Goal: Task Accomplishment & Management: Manage account settings

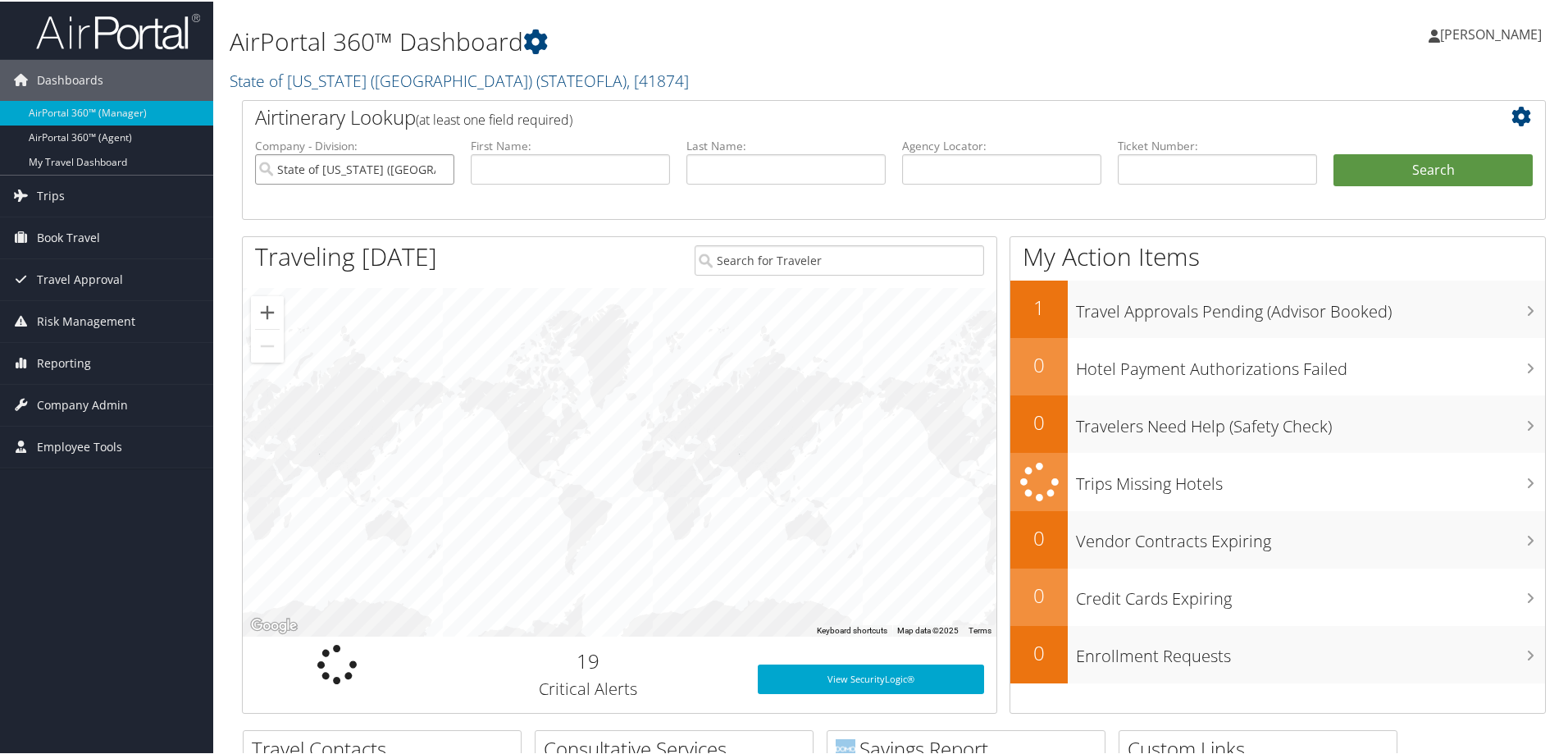
click at [442, 165] on input "State of Louisiana (SOLA)" at bounding box center [355, 168] width 199 height 31
click at [957, 166] on input "text" at bounding box center [1002, 168] width 199 height 31
type input "gcgnwi"
click at [1333, 153] on button "Search" at bounding box center [1433, 169] width 199 height 33
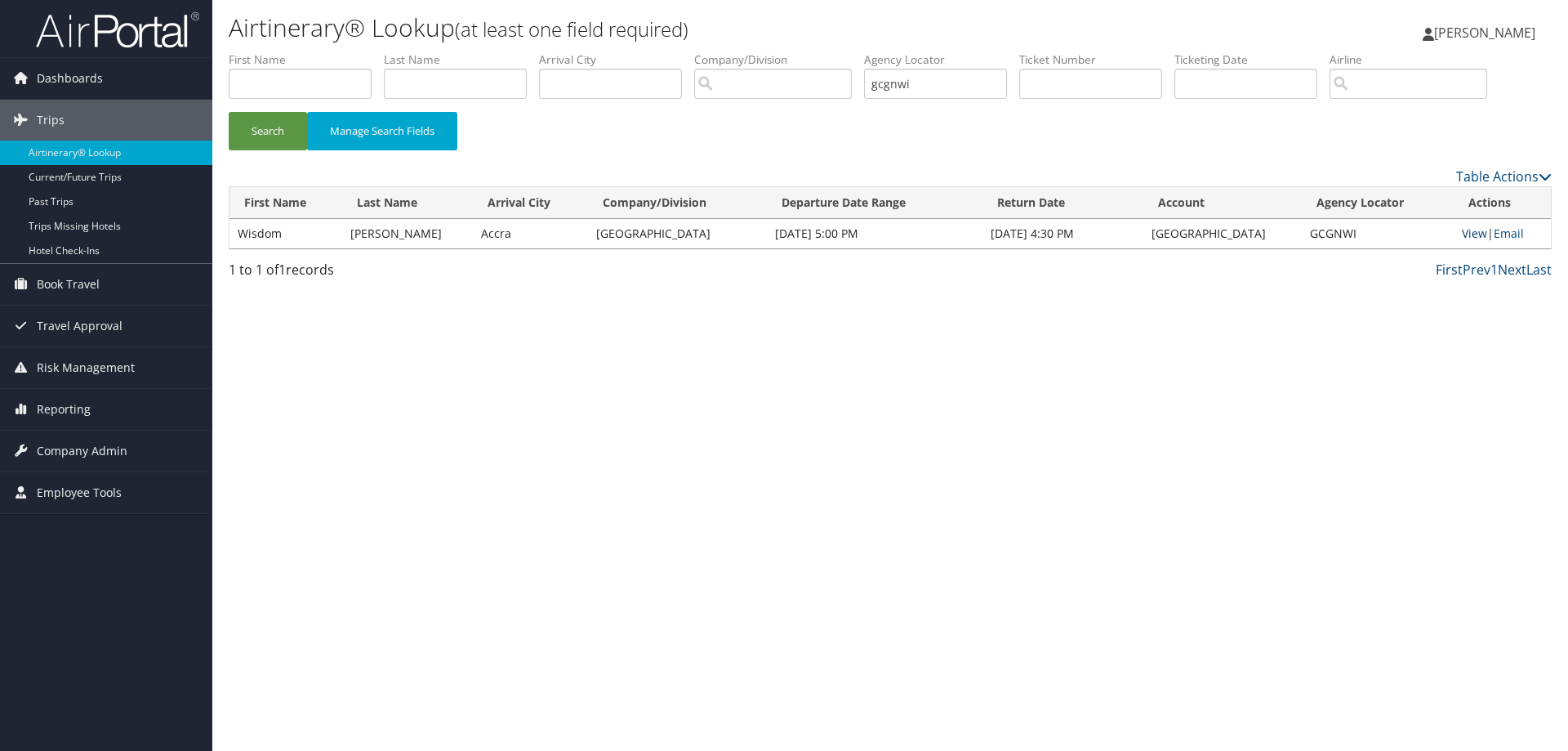
click at [1473, 233] on link "View" at bounding box center [1474, 233] width 25 height 16
drag, startPoint x: 939, startPoint y: 78, endPoint x: 733, endPoint y: 90, distance: 206.3
click at [737, 51] on ul "First Name Last Name Departure City Arrival City Company/Division Airport/City …" at bounding box center [890, 51] width 1323 height 0
click at [903, 80] on input "text" at bounding box center [935, 84] width 143 height 31
type input "jhskth"
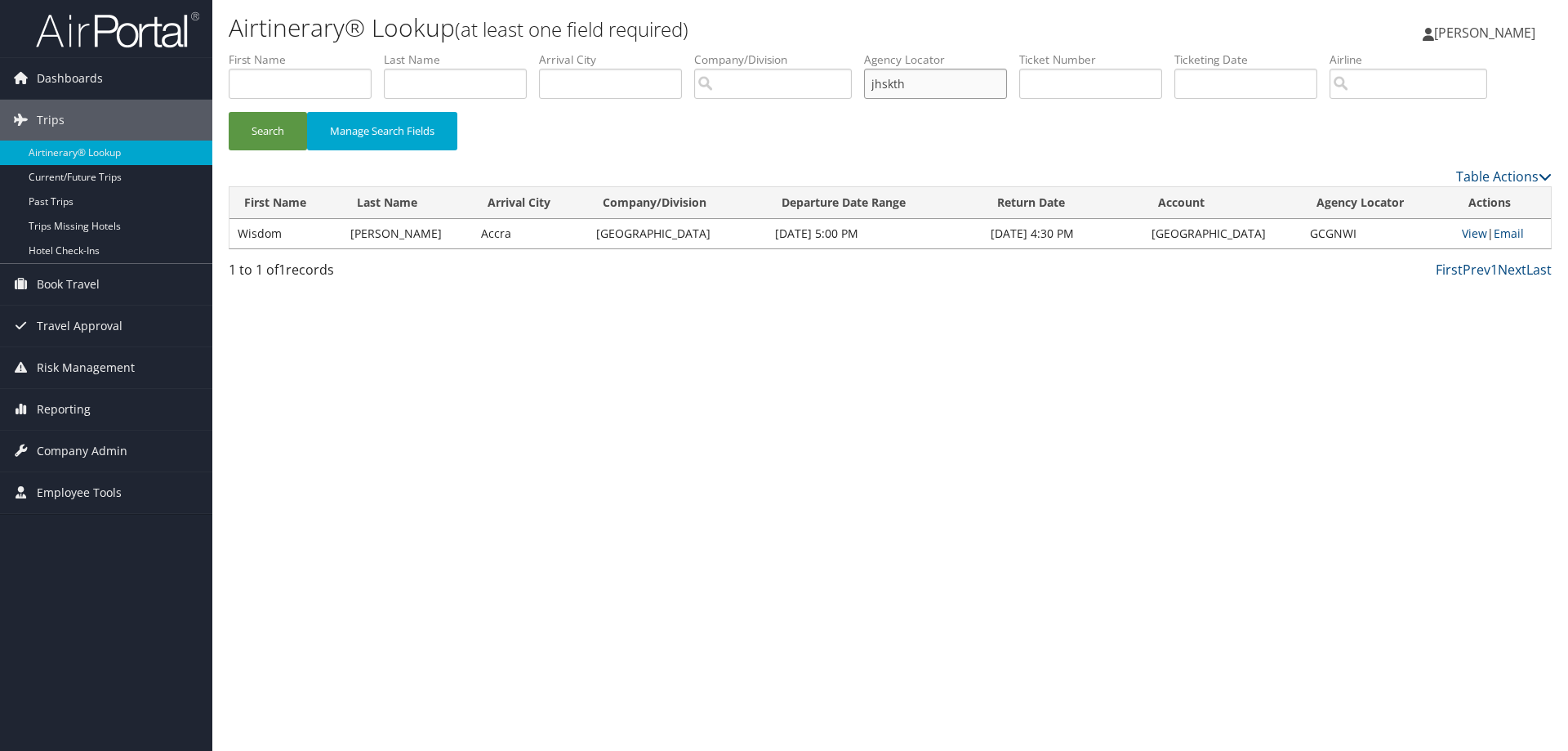
click at [228, 112] on button "Search" at bounding box center [267, 131] width 78 height 38
click at [1468, 230] on link "View" at bounding box center [1475, 233] width 25 height 16
click at [71, 408] on span "Reporting" at bounding box center [64, 409] width 54 height 41
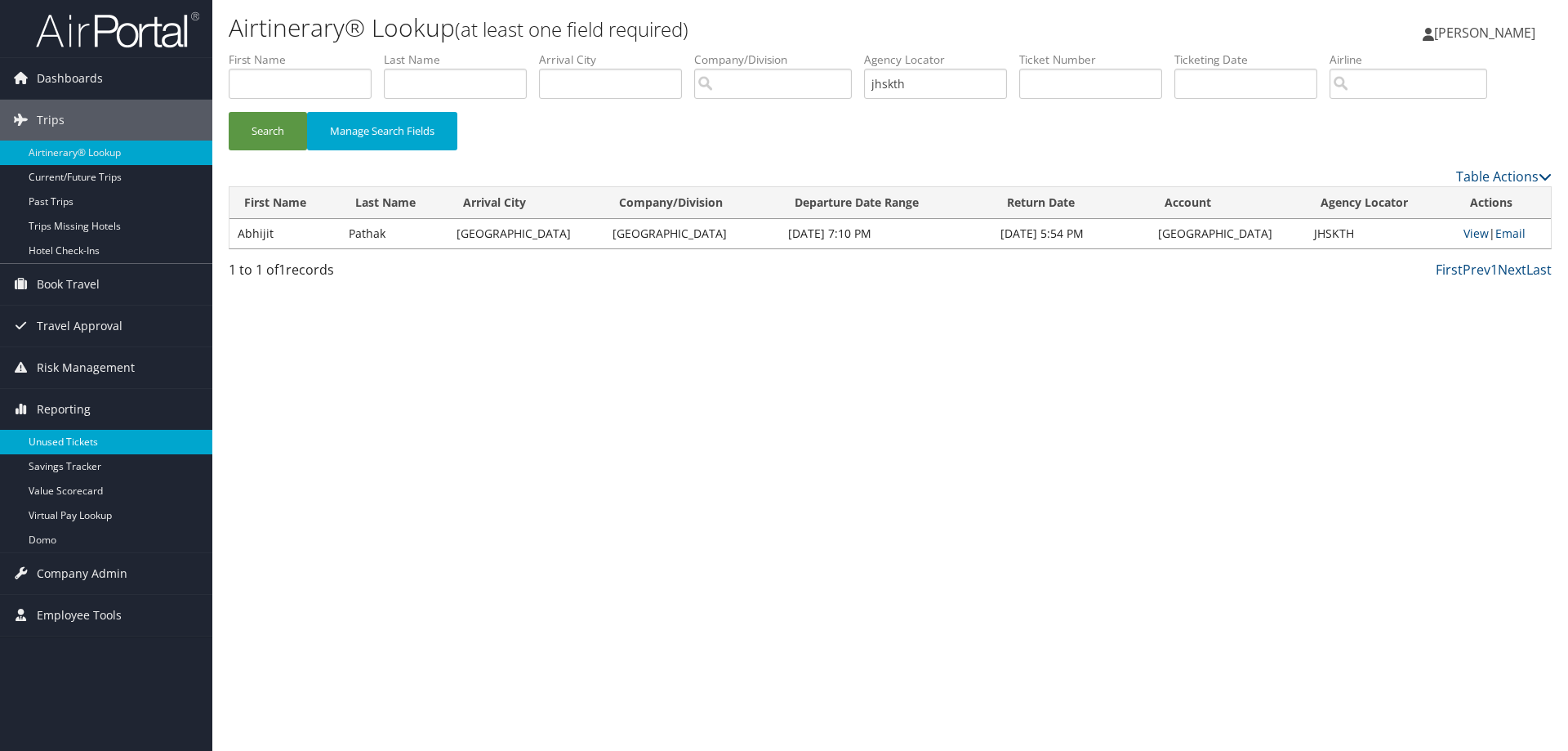
click at [62, 440] on link "Unused Tickets" at bounding box center [106, 442] width 212 height 24
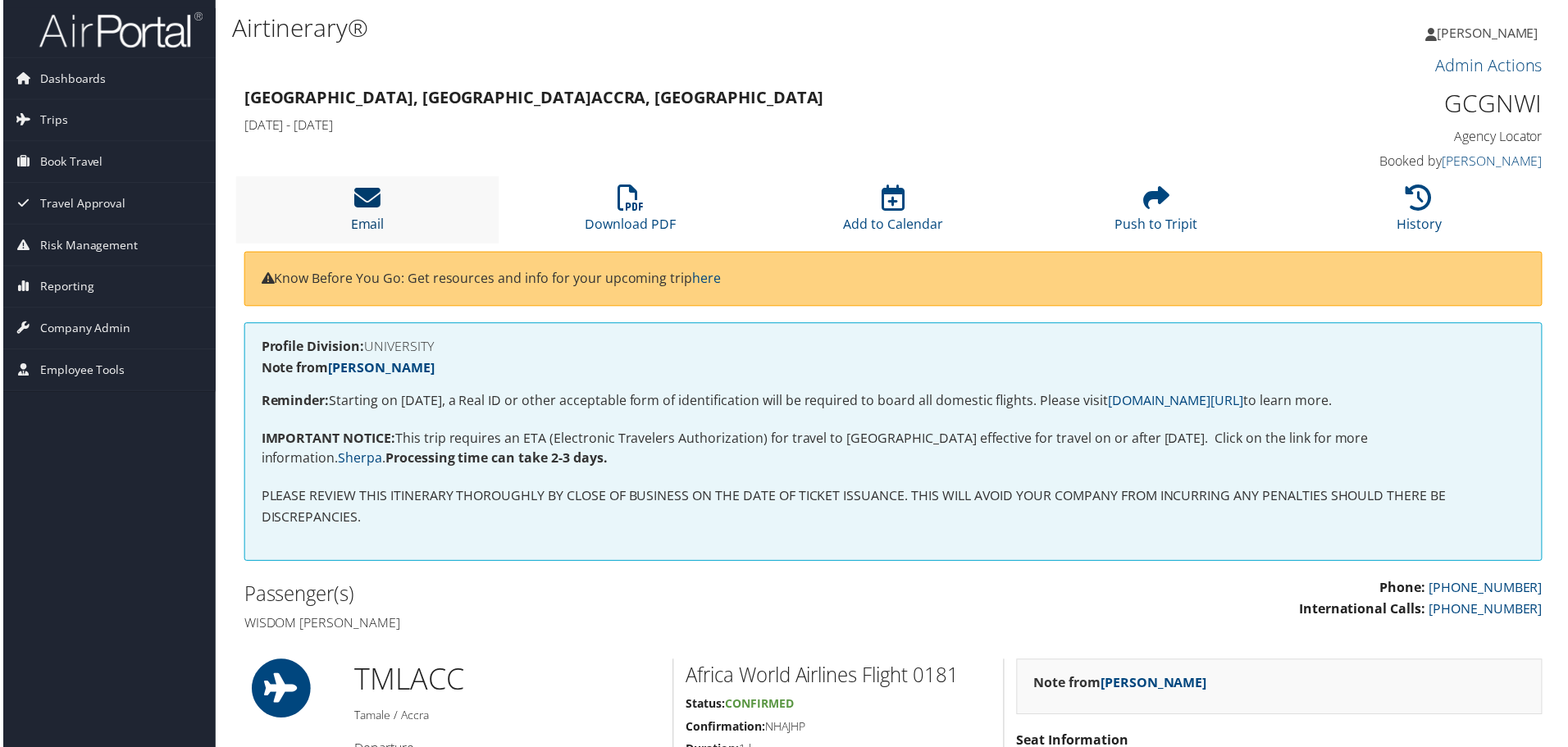
click at [367, 204] on icon at bounding box center [365, 198] width 26 height 26
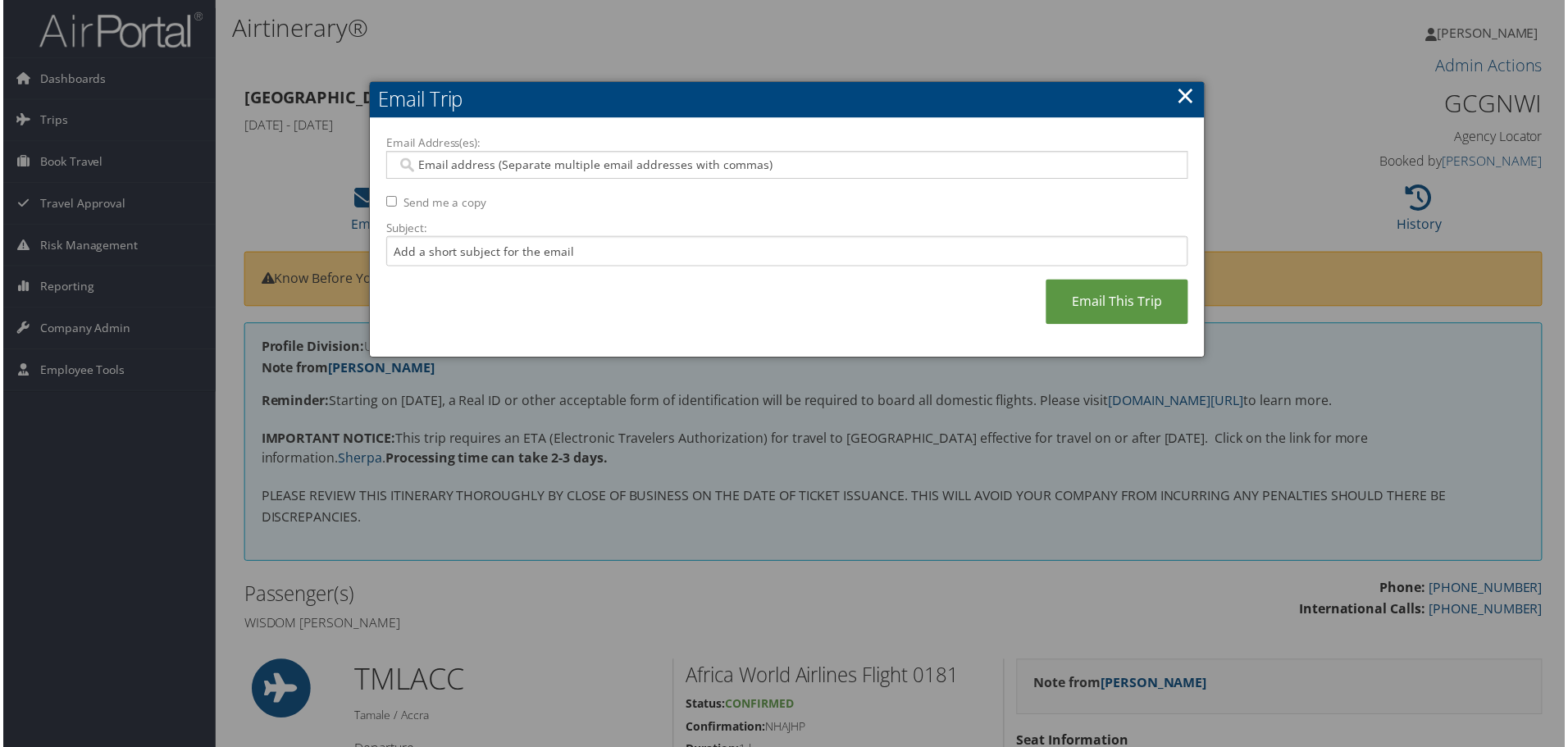
click at [421, 162] on input "Email Address(es):" at bounding box center [786, 166] width 784 height 17
type input "toni"
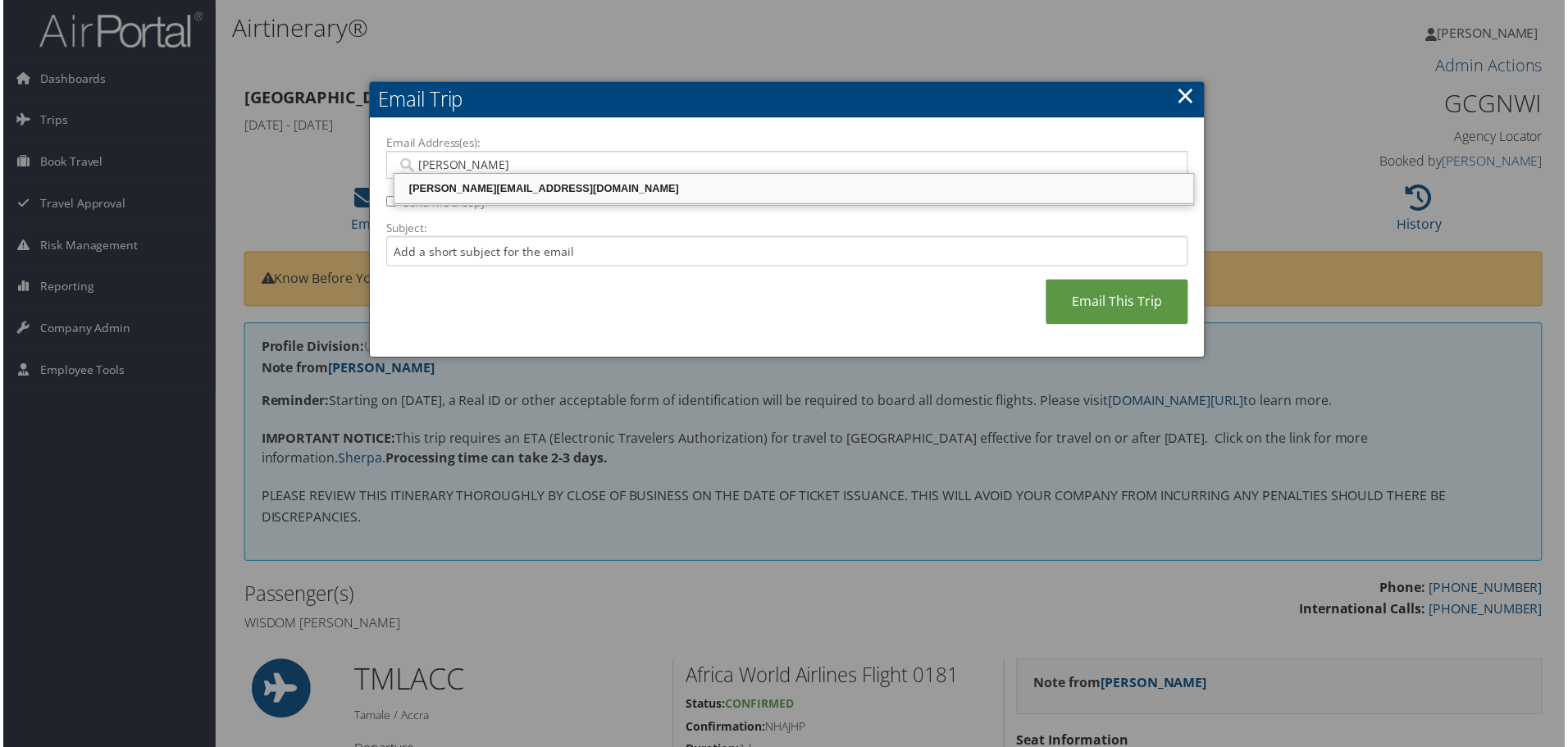
click at [435, 184] on div "TONI@TEMPLE.EDU" at bounding box center [794, 190] width 798 height 17
type input "TONI@TEMPLE.EDU"
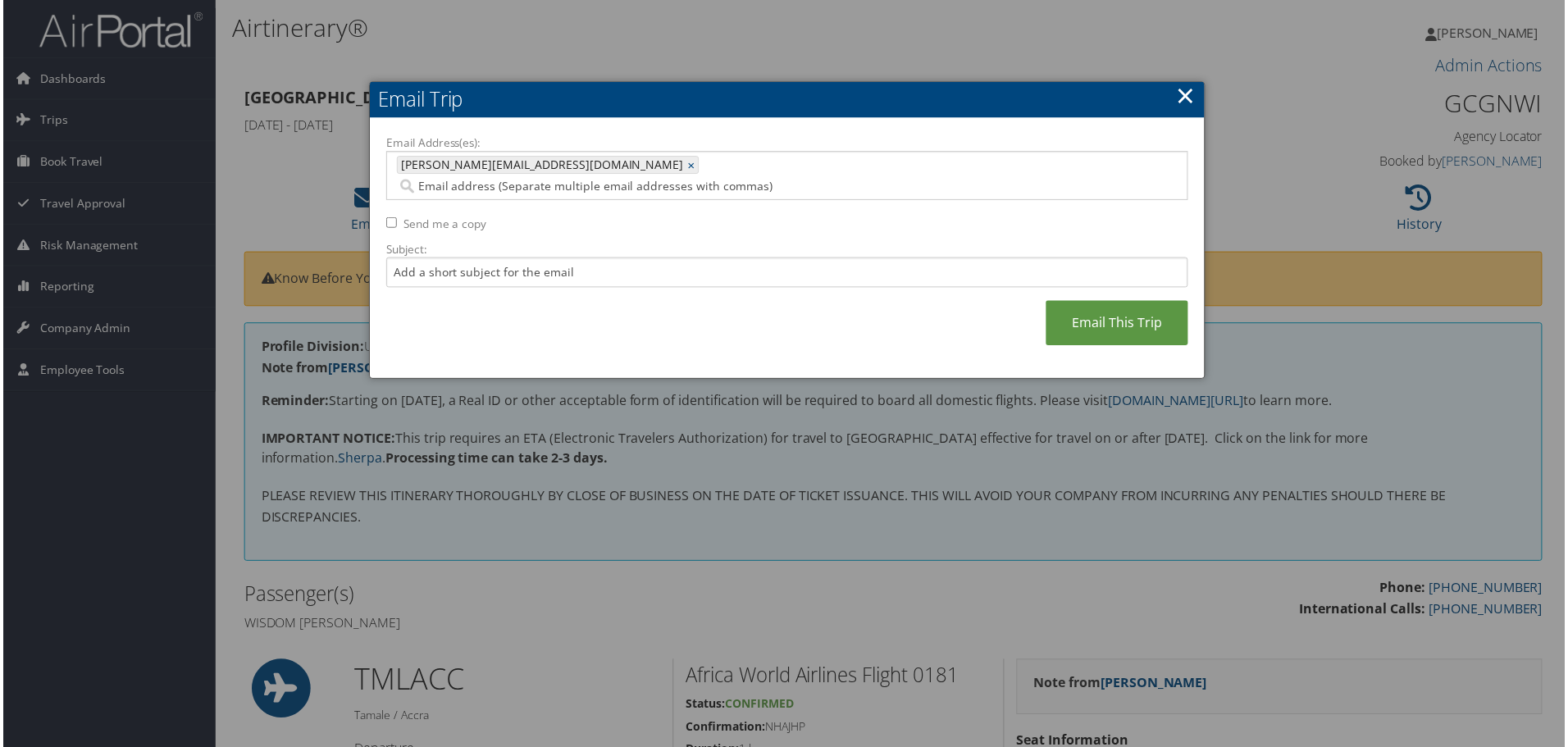
click at [385, 218] on input "Send me a copy" at bounding box center [389, 223] width 10 height 10
checkbox input "true"
click at [1116, 303] on link "Email This Trip" at bounding box center [1118, 324] width 143 height 45
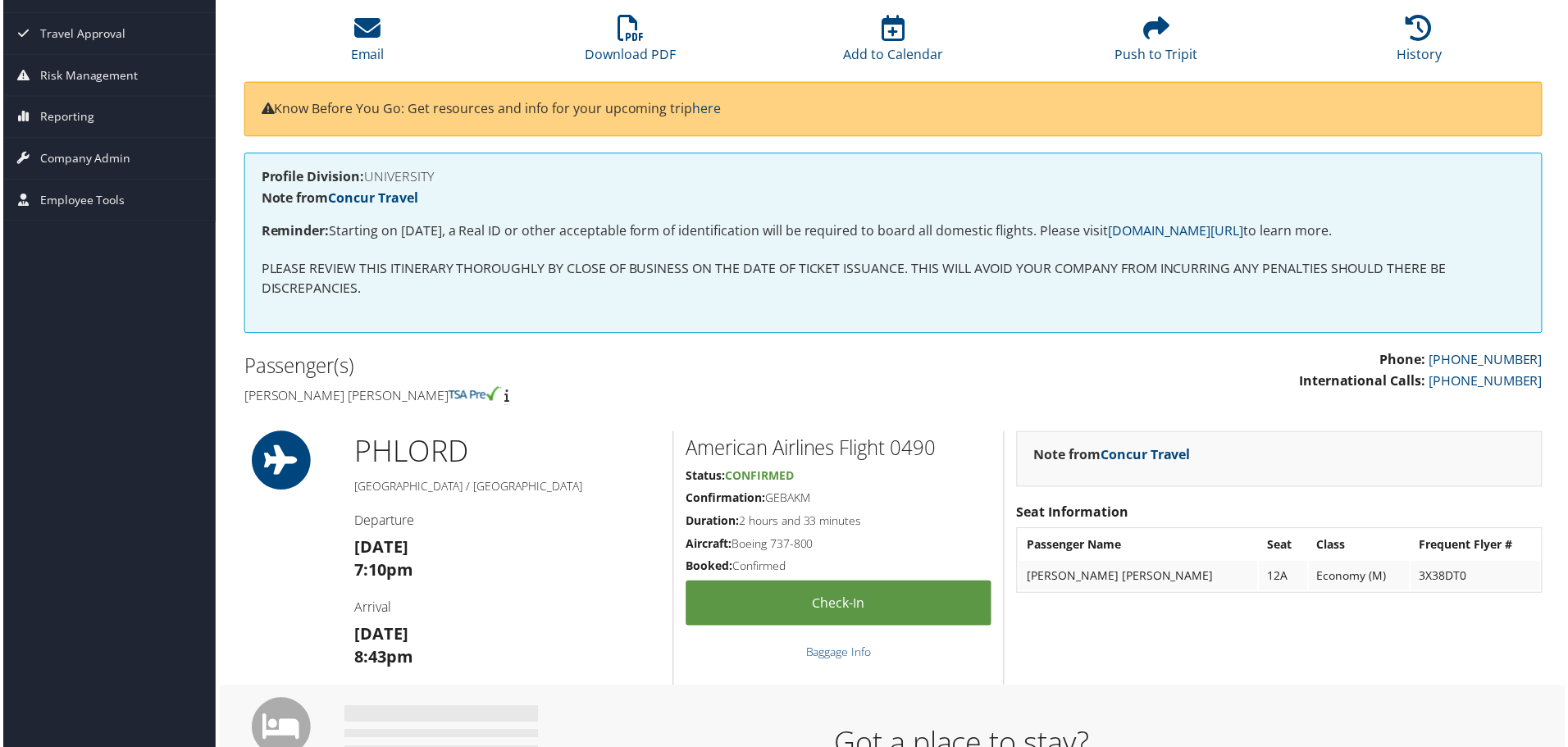
scroll to position [164, 0]
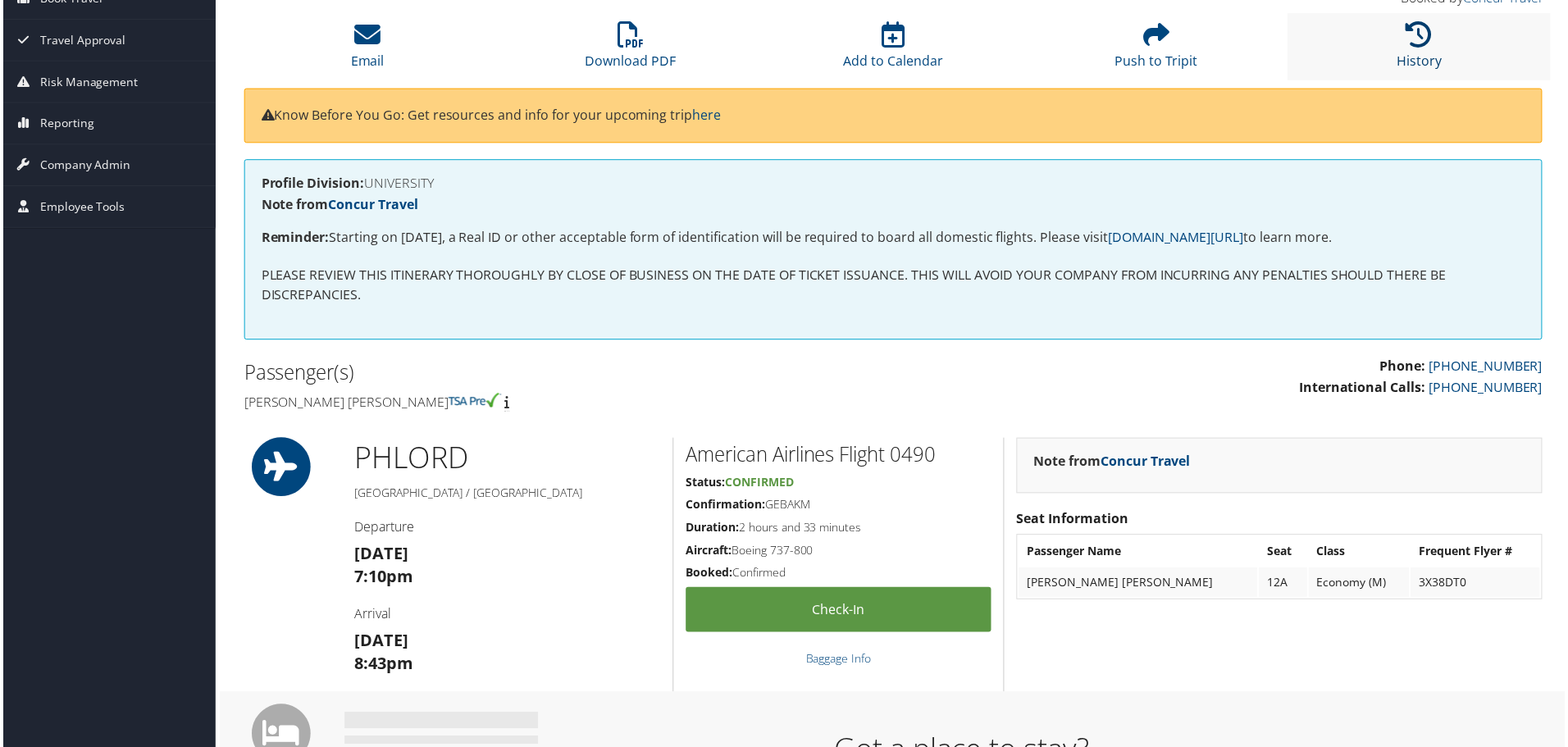
click at [1415, 52] on link "History" at bounding box center [1422, 50] width 45 height 39
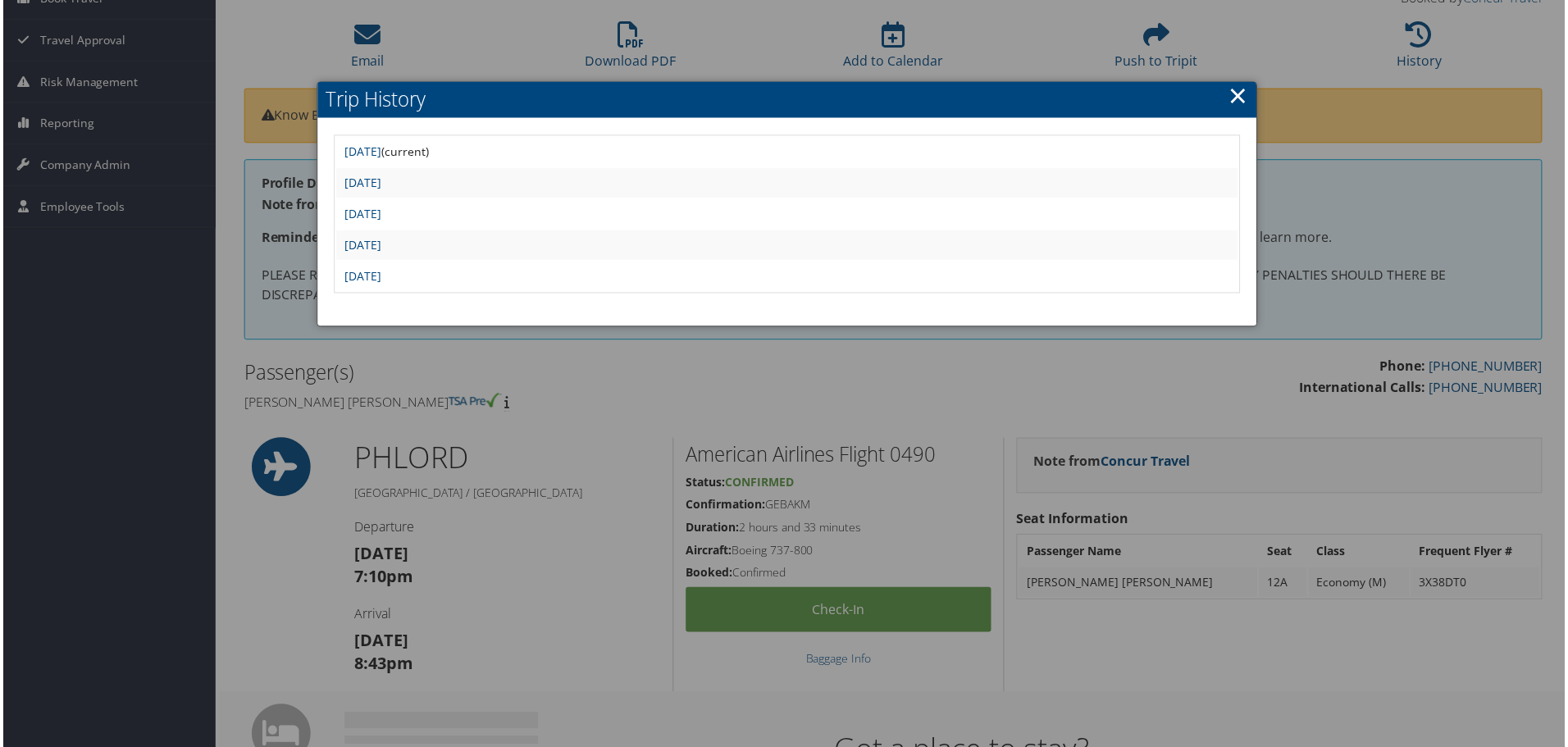
click at [1241, 104] on link "×" at bounding box center [1240, 95] width 19 height 33
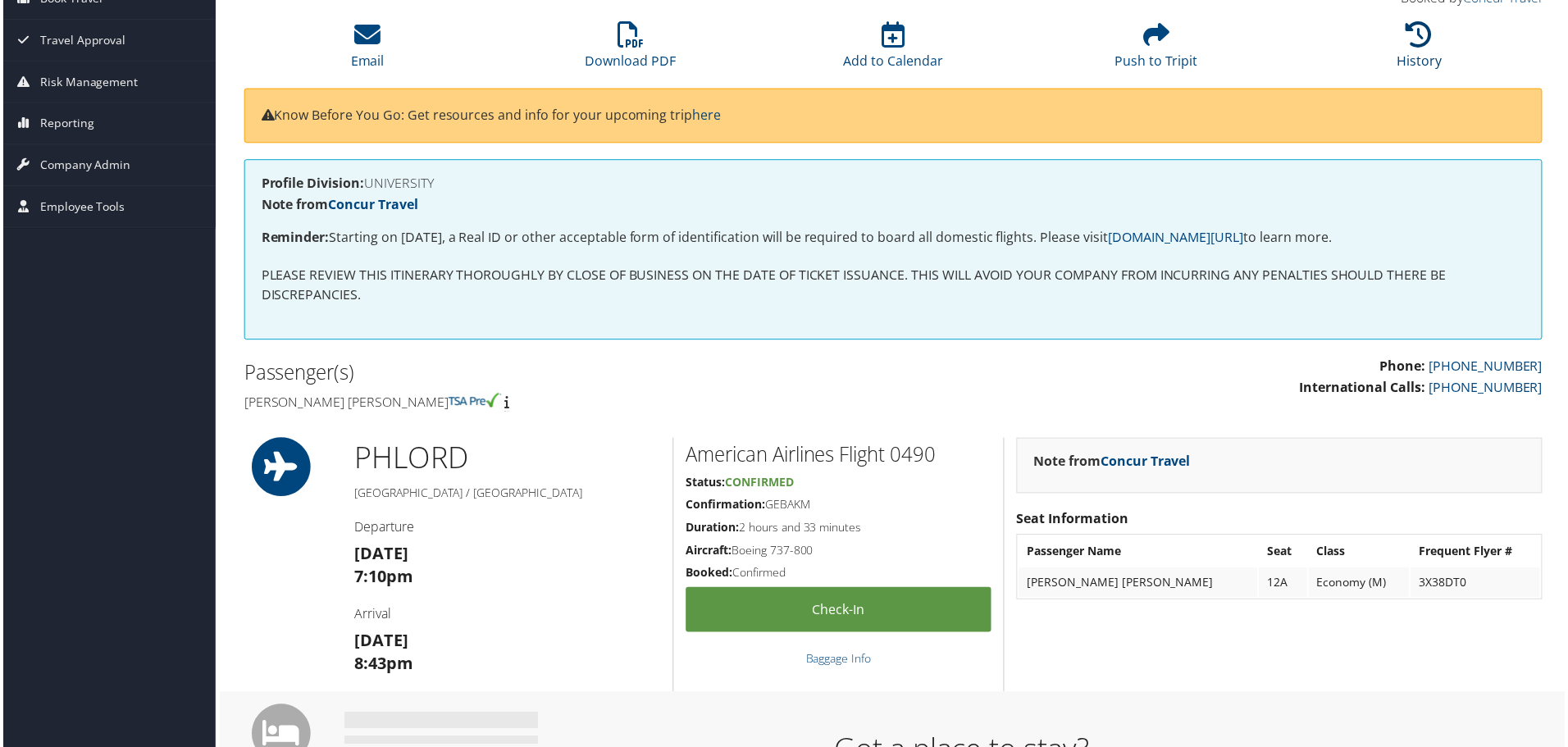
click at [1411, 33] on icon at bounding box center [1422, 34] width 26 height 26
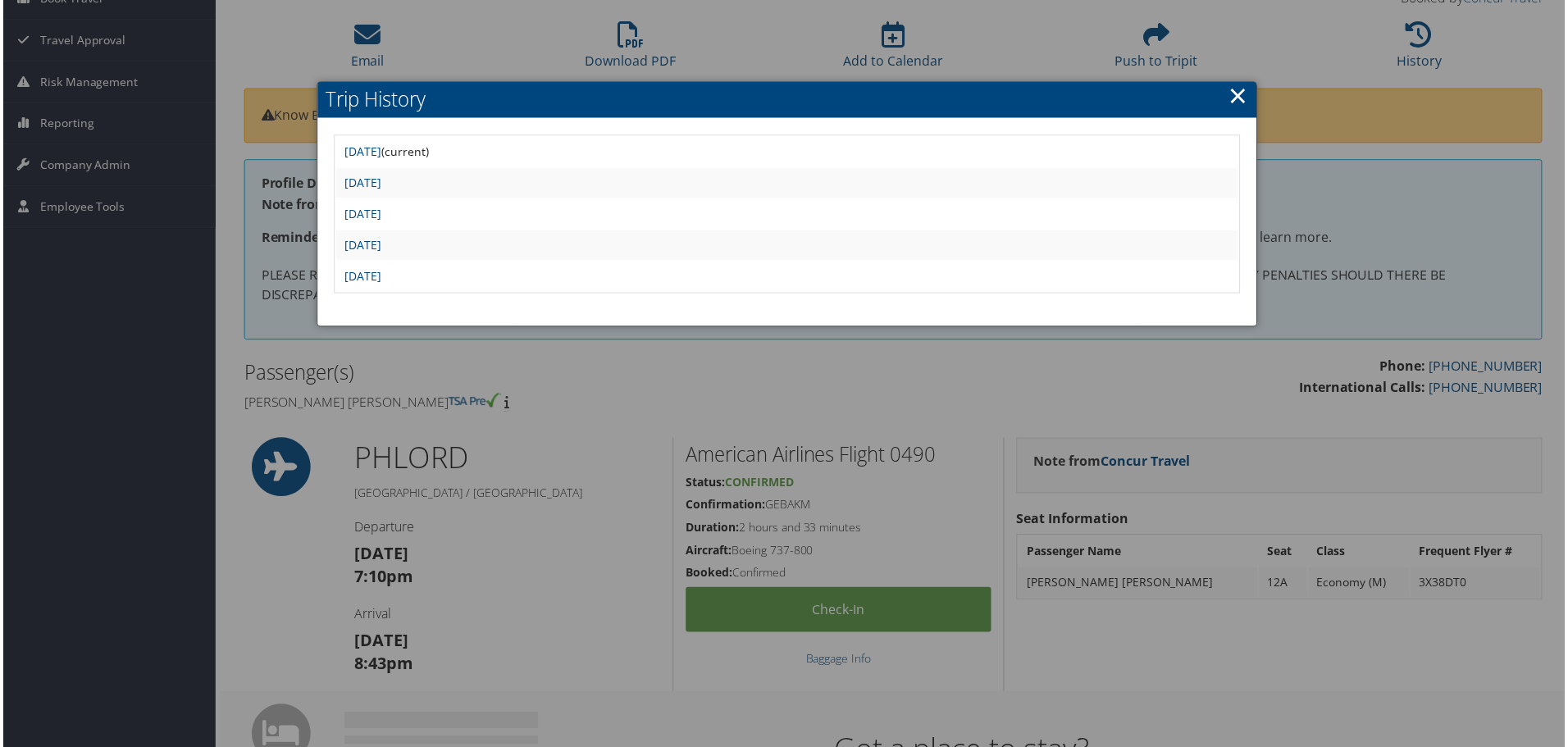
click at [1231, 100] on link "×" at bounding box center [1240, 95] width 19 height 33
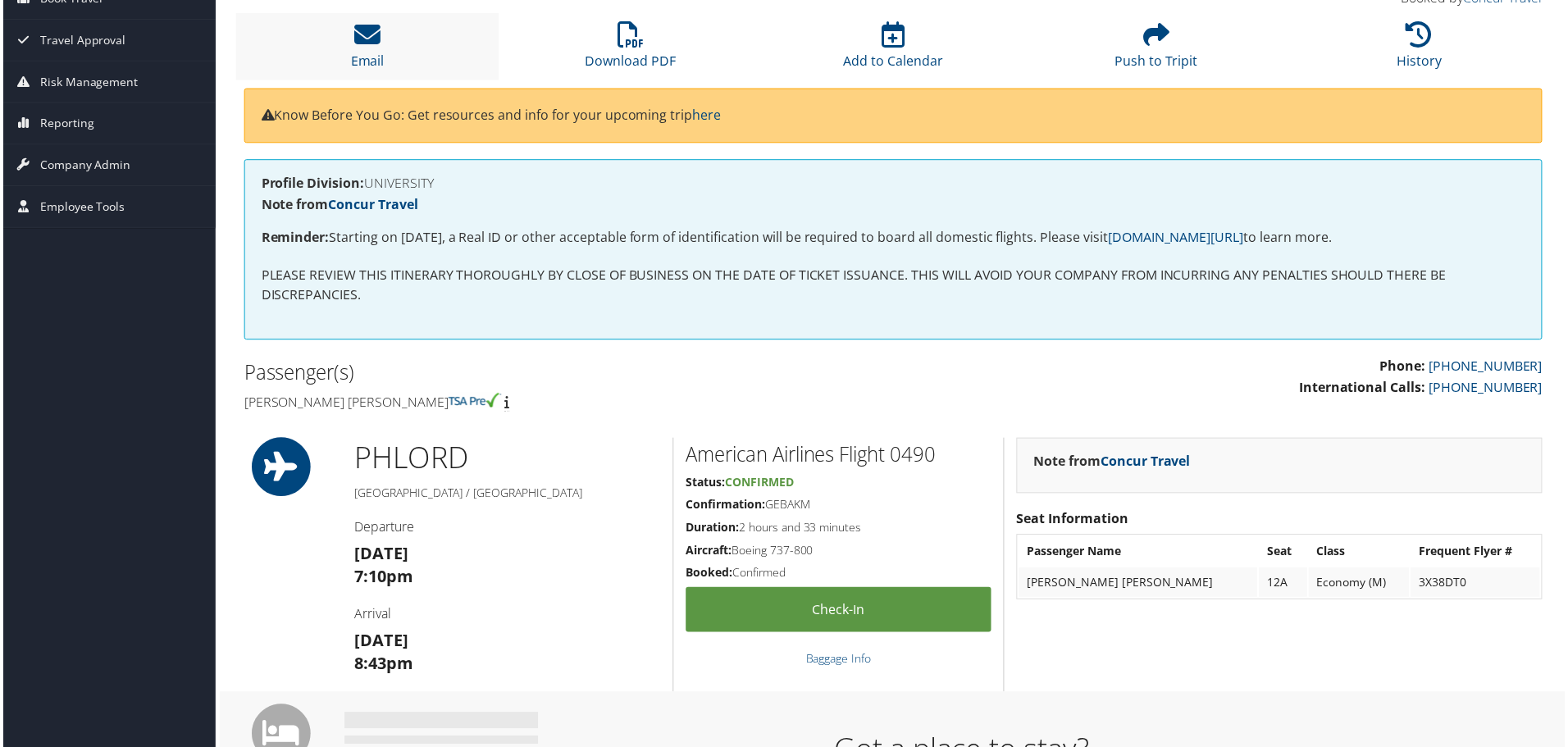
click at [348, 58] on li "Email" at bounding box center [365, 46] width 264 height 66
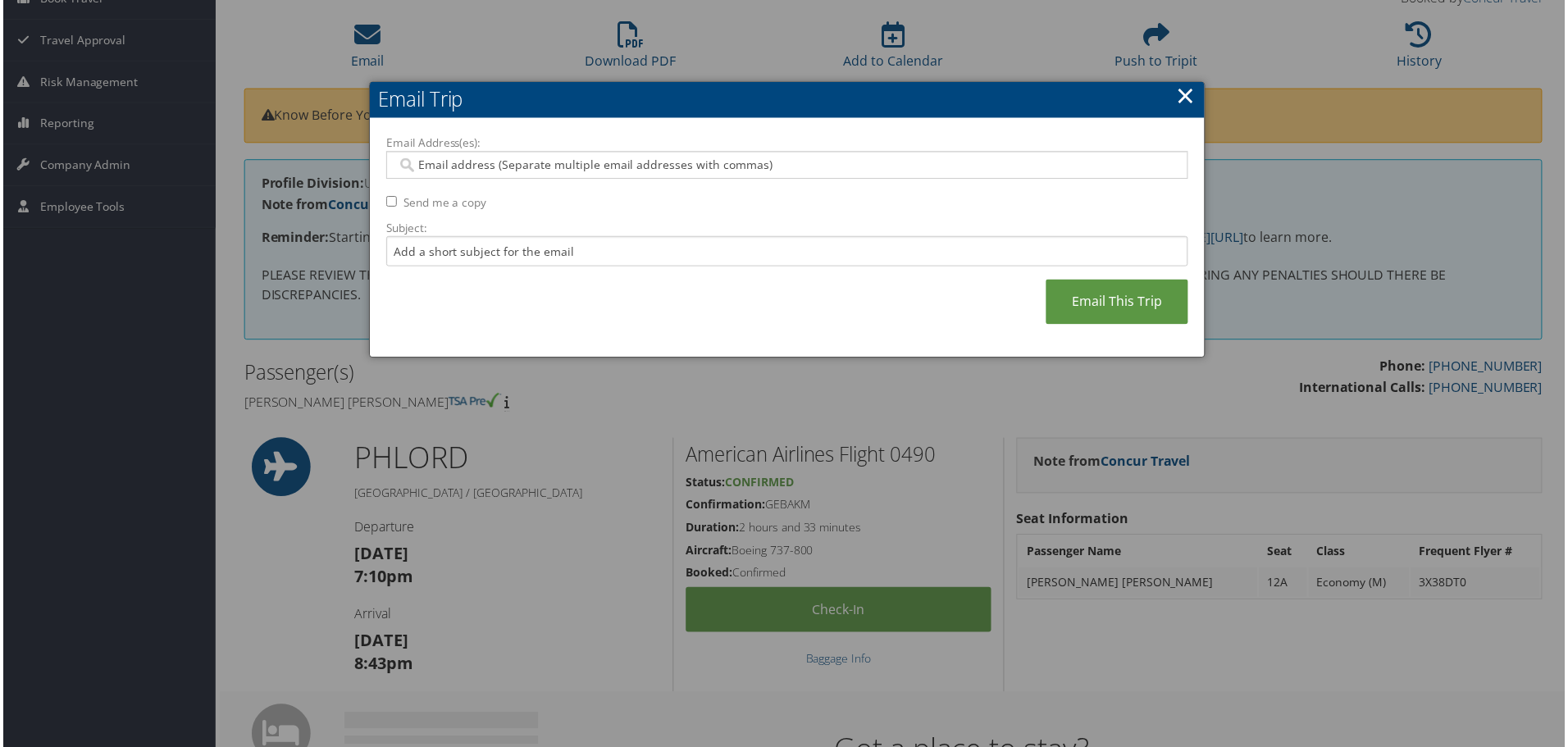
click at [579, 165] on input "Email Address(es):" at bounding box center [786, 166] width 784 height 17
type input "toni"
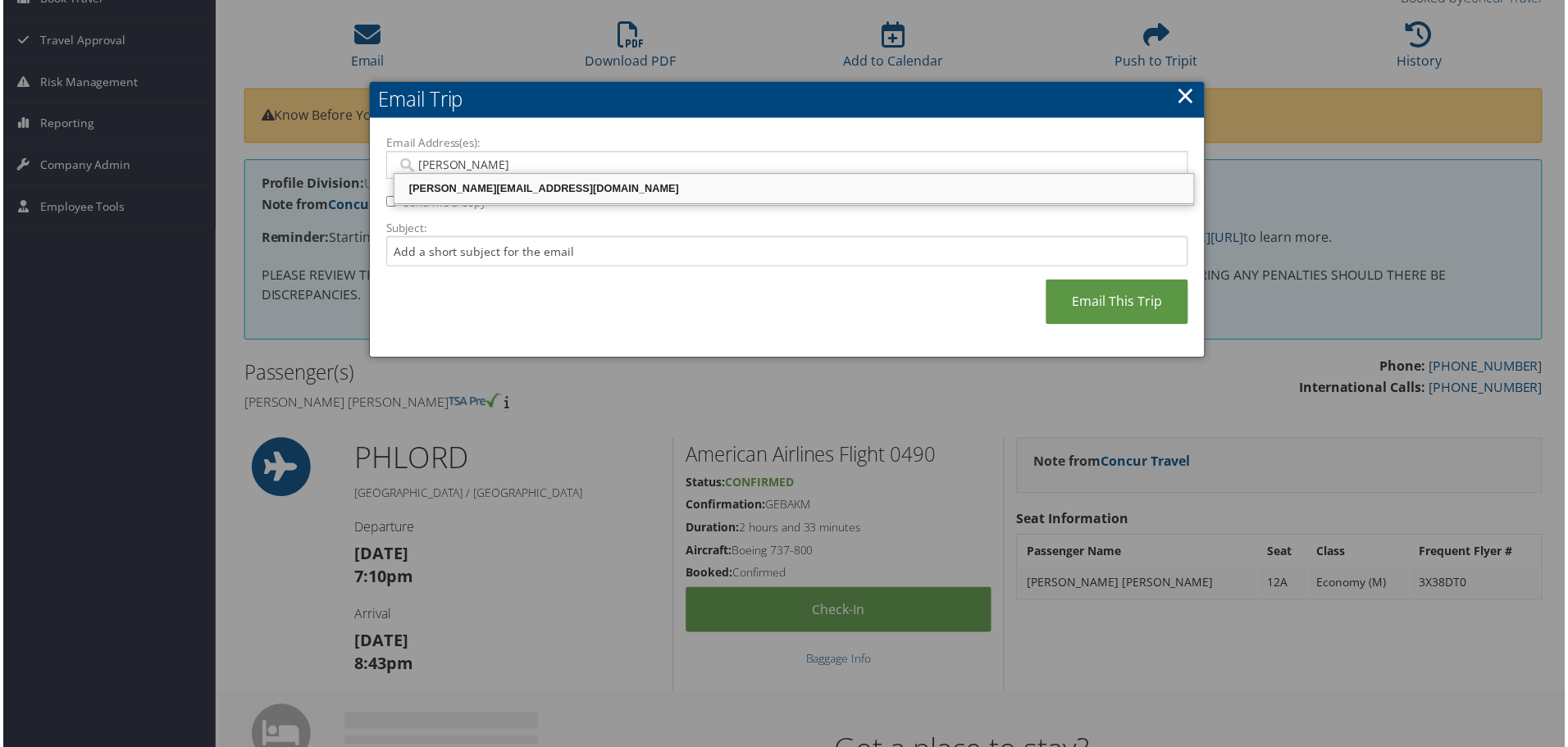
click at [579, 181] on div "TONI@TEMPLE.EDU" at bounding box center [794, 189] width 798 height 24
type input "TONI@TEMPLE.EDU"
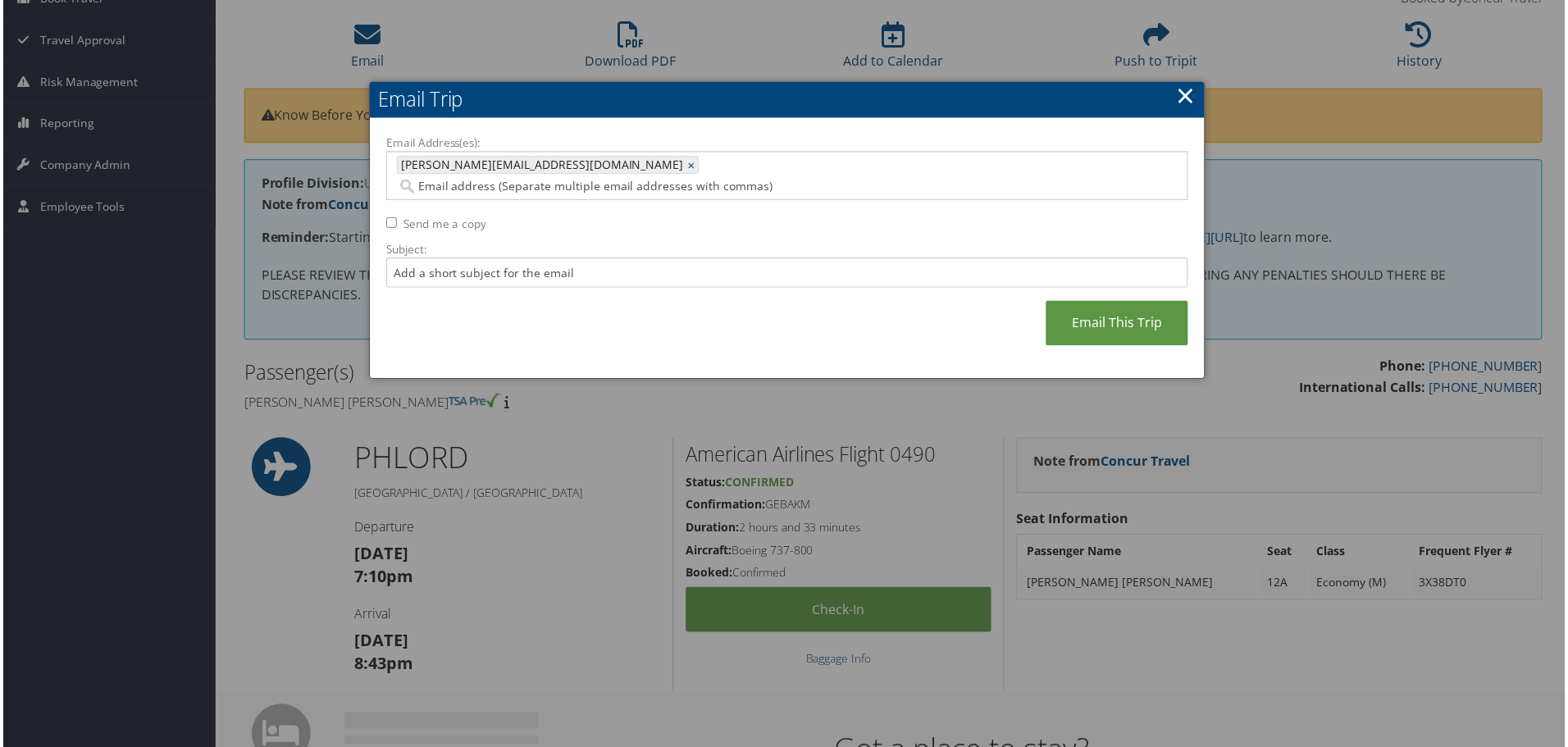
click at [385, 218] on input "Send me a copy" at bounding box center [389, 223] width 10 height 10
checkbox input "true"
click at [1056, 302] on link "Email This Trip" at bounding box center [1118, 324] width 143 height 45
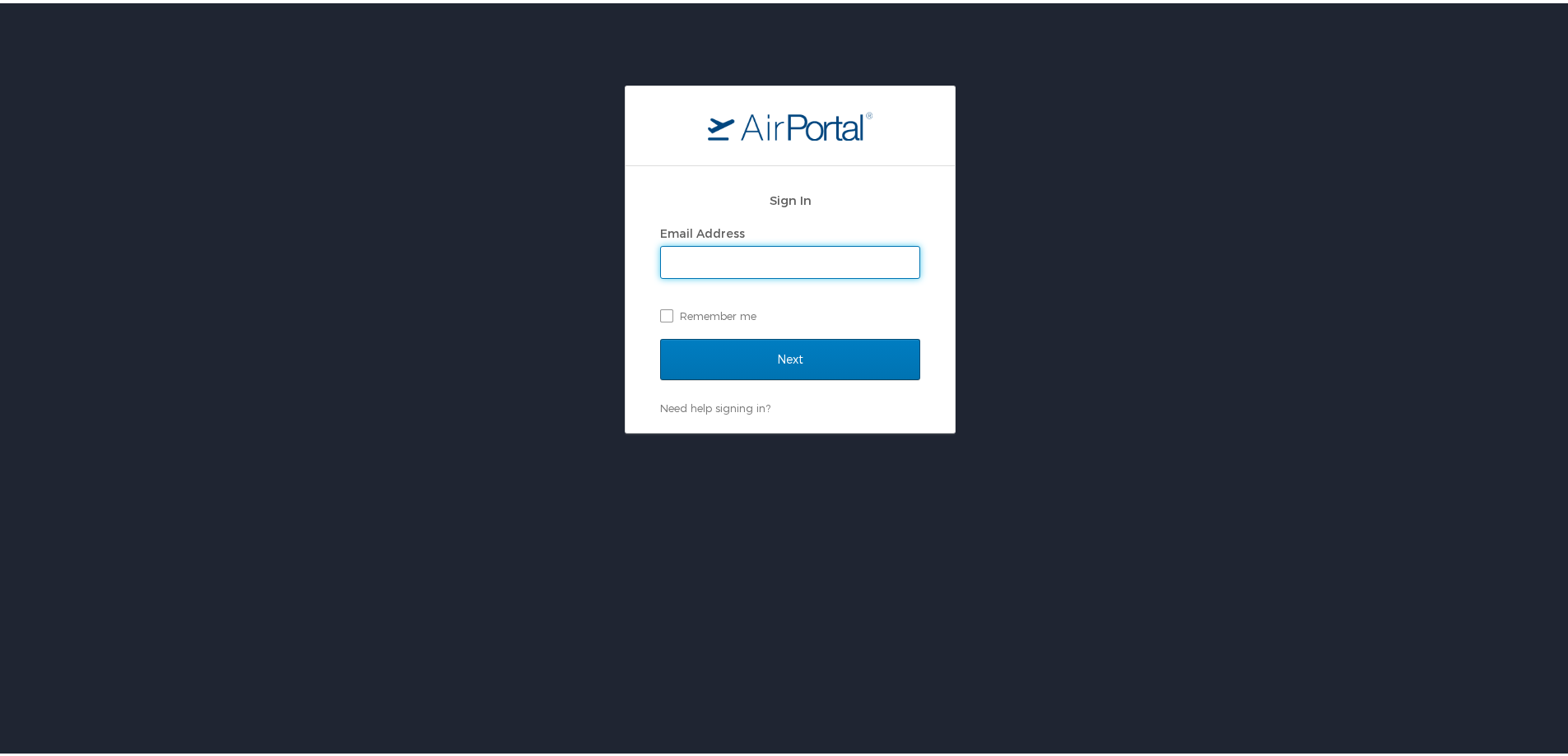
click at [736, 262] on input "Email Address" at bounding box center [790, 259] width 258 height 31
type input "CBGP89"
drag, startPoint x: 765, startPoint y: 264, endPoint x: 440, endPoint y: 263, distance: 325.0
click at [459, 262] on div "Sign In Email Address CBGP89 Remember me Next Need help signing in? Forgot pass…" at bounding box center [790, 256] width 1580 height 348
type input "jessica.girard@cbtravel.com"
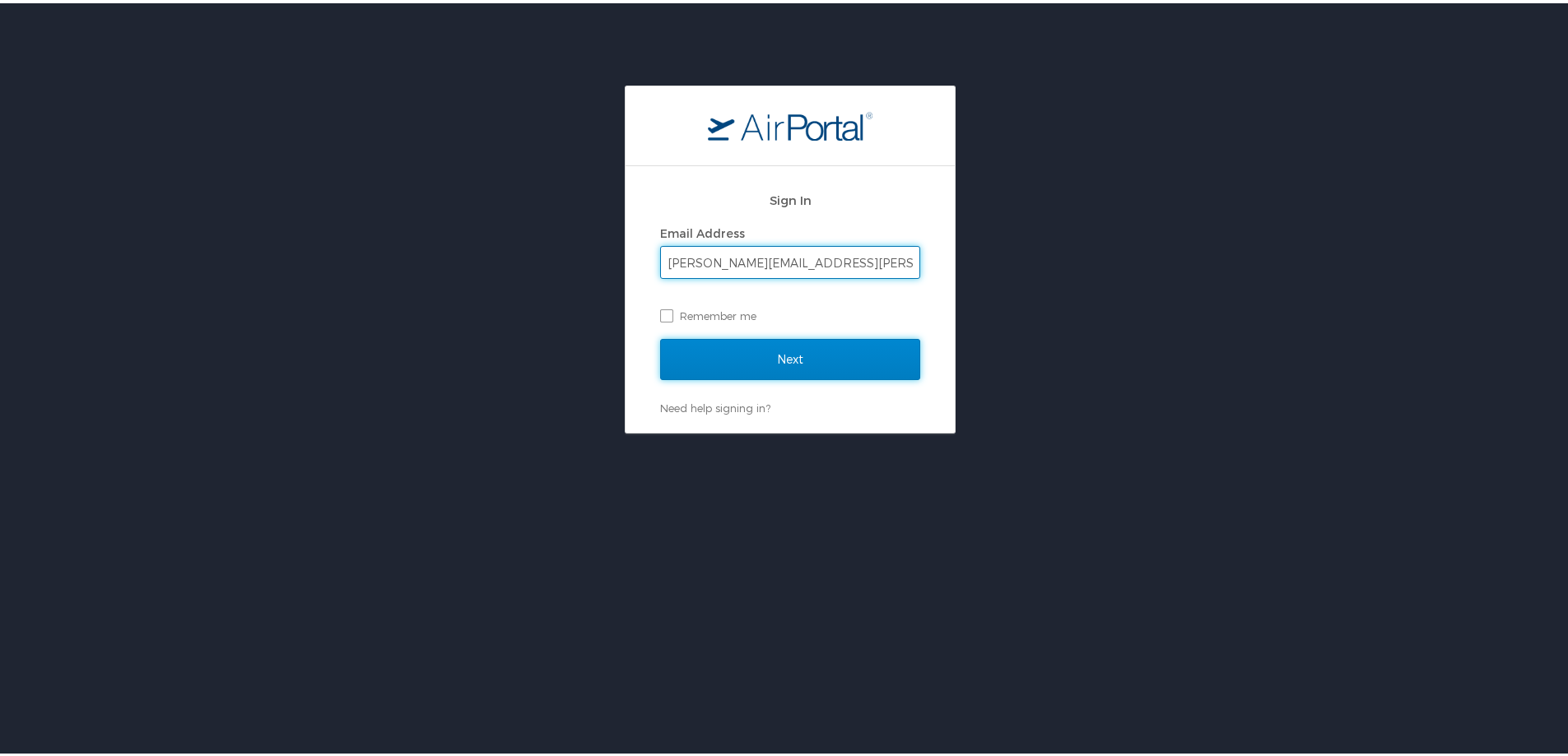
click at [761, 360] on input "Next" at bounding box center [790, 356] width 260 height 41
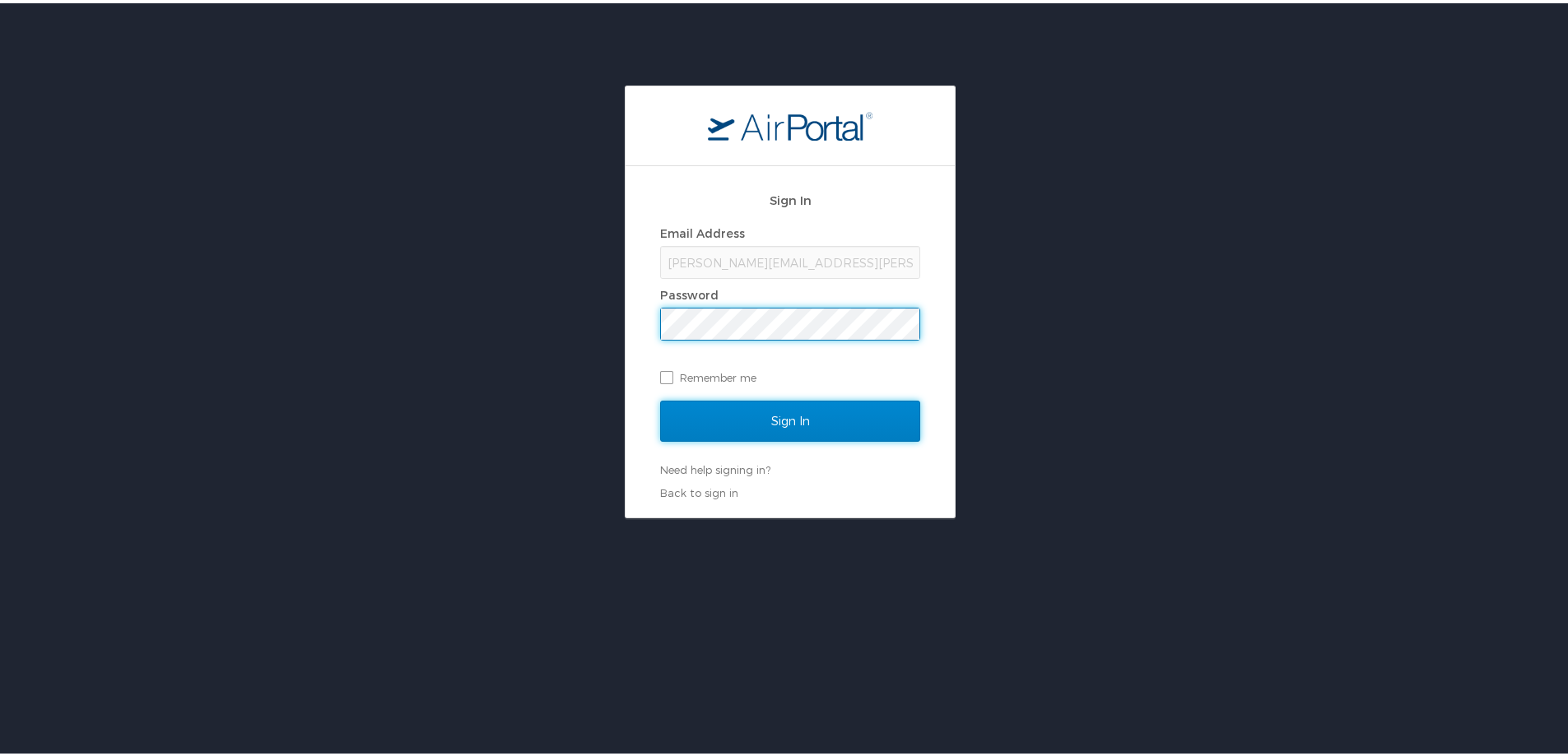
click at [811, 415] on input "Sign In" at bounding box center [790, 418] width 260 height 41
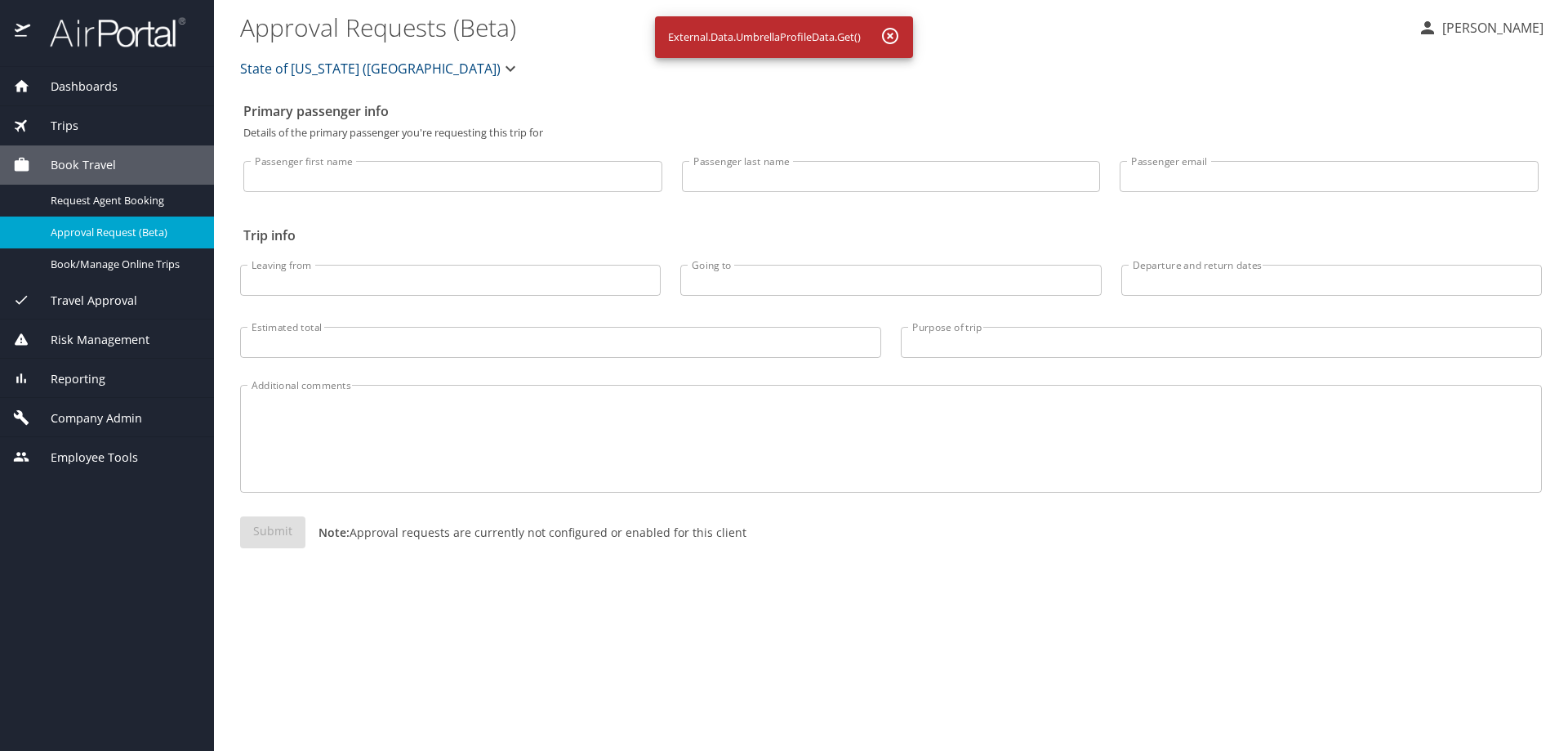
click at [101, 379] on span "Reporting" at bounding box center [68, 379] width 75 height 18
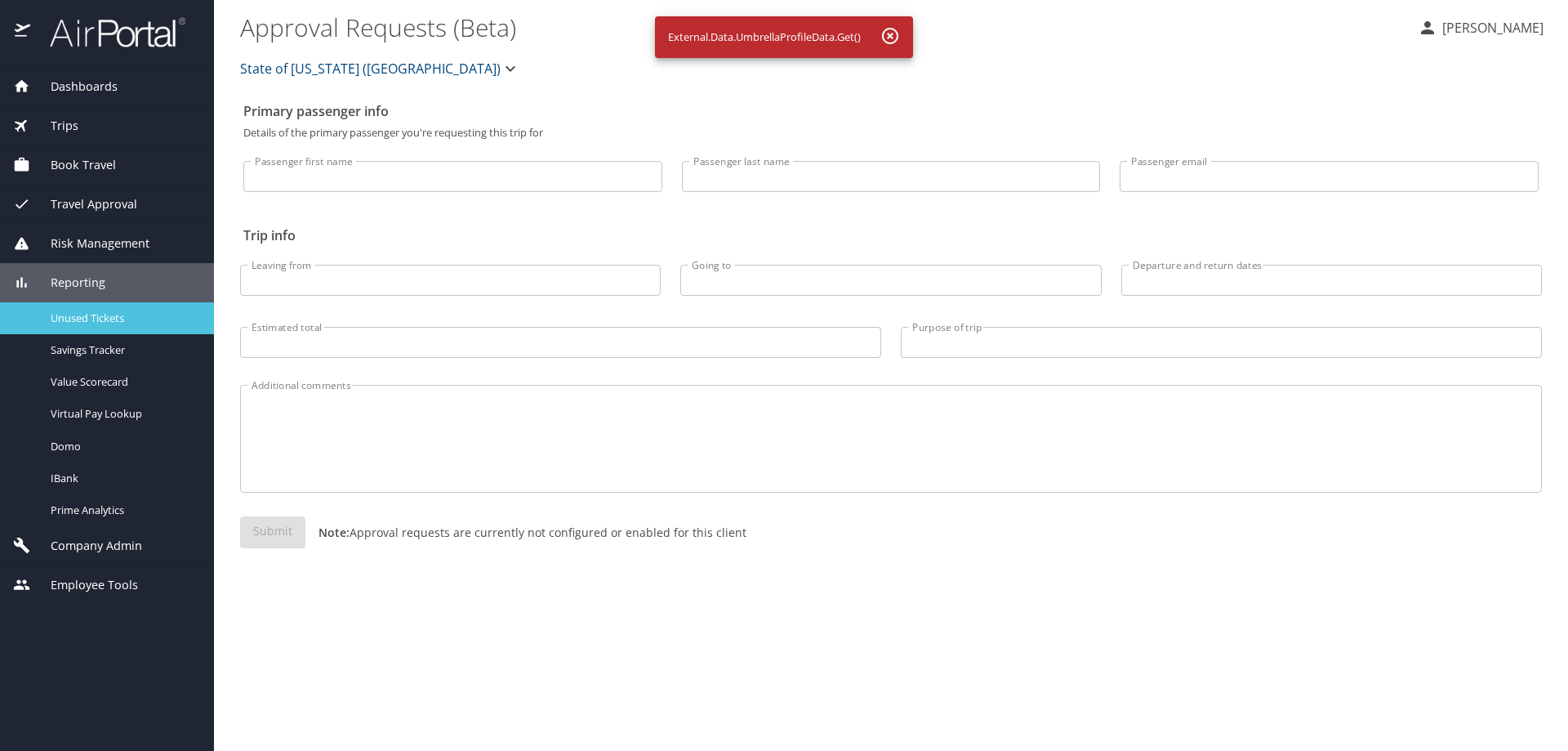
click at [101, 318] on span "Unused Tickets" at bounding box center [122, 317] width 144 height 16
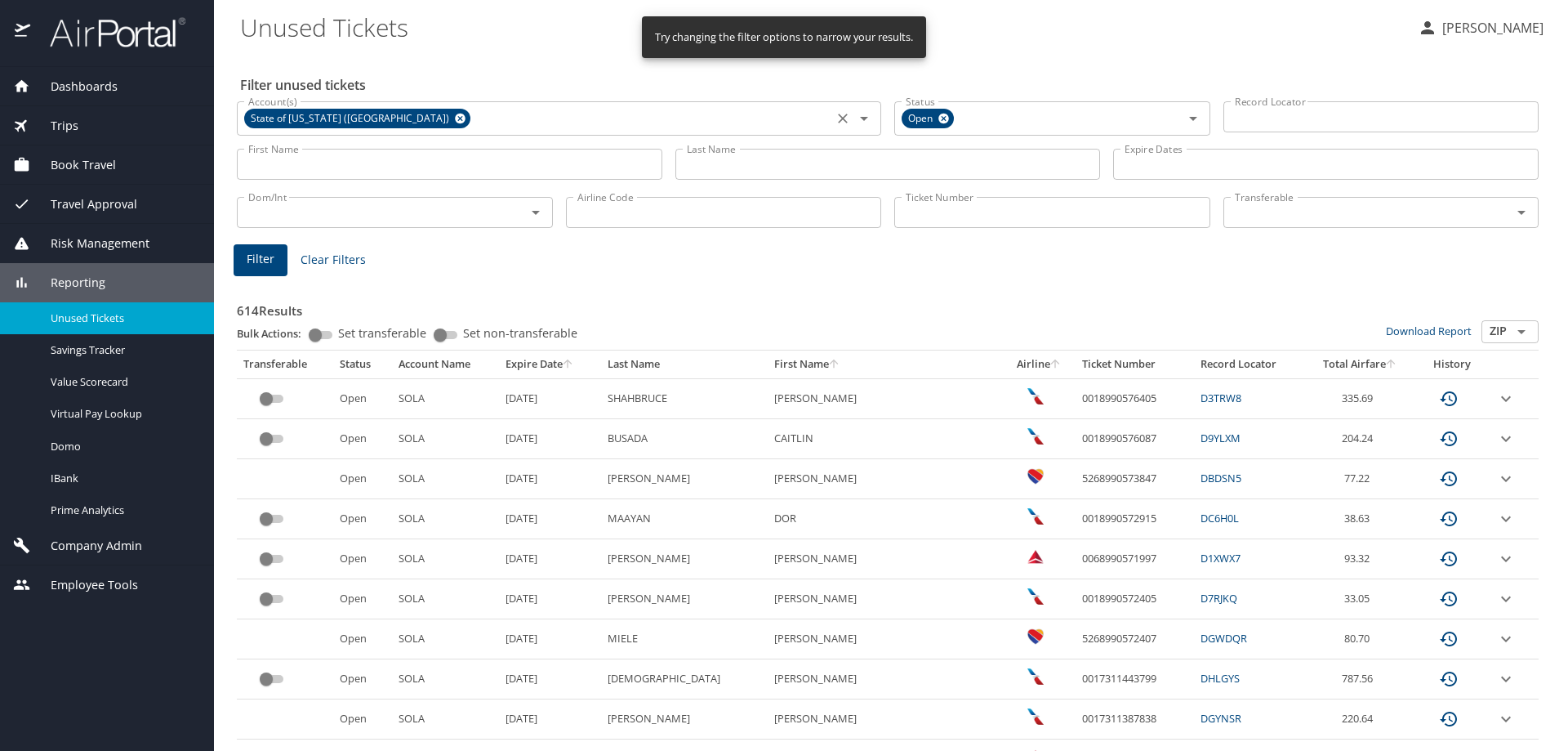
click at [455, 120] on icon at bounding box center [459, 118] width 10 height 10
click at [1255, 123] on input "Record Locator" at bounding box center [1382, 116] width 316 height 31
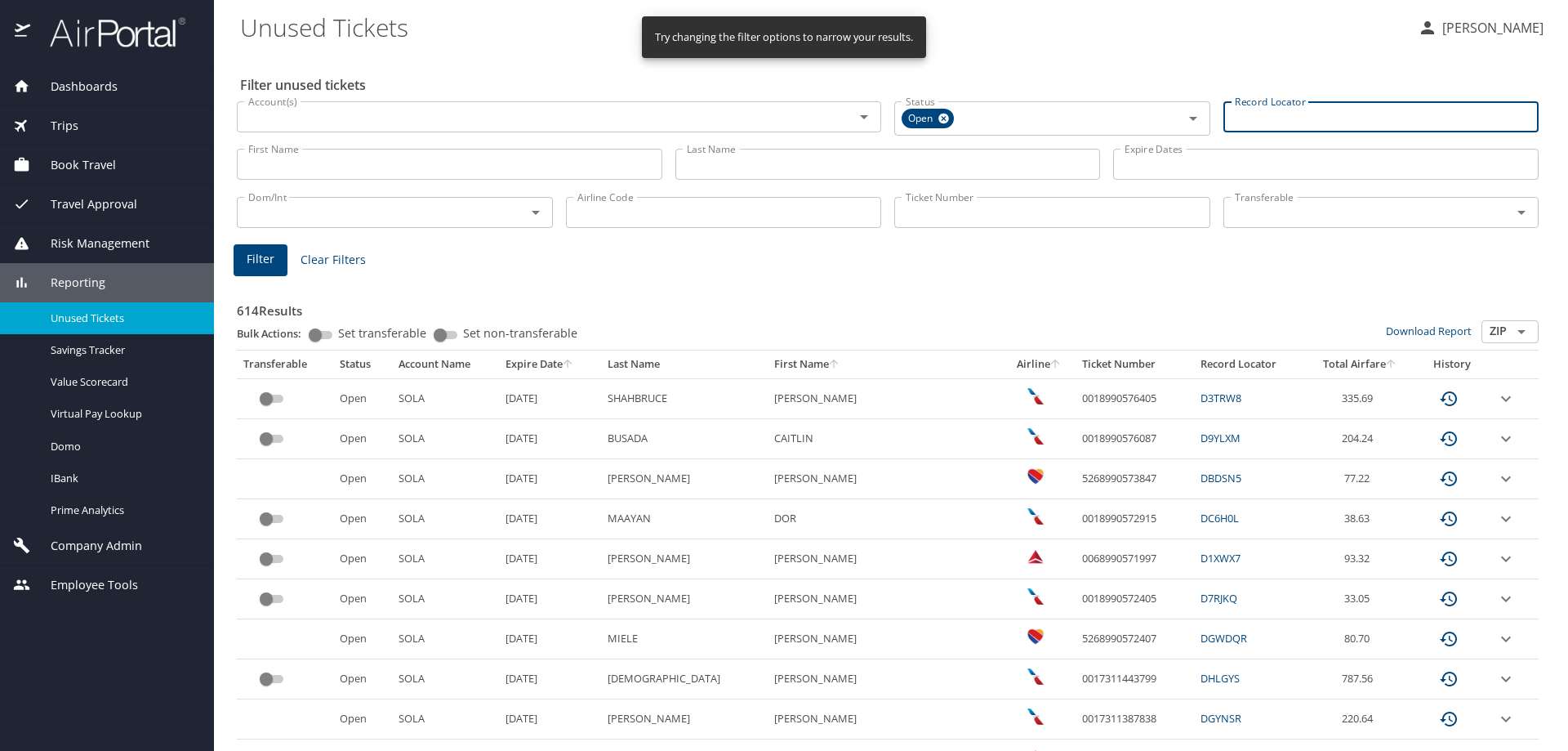
paste input "CBGP89"
type input "CBGP89"
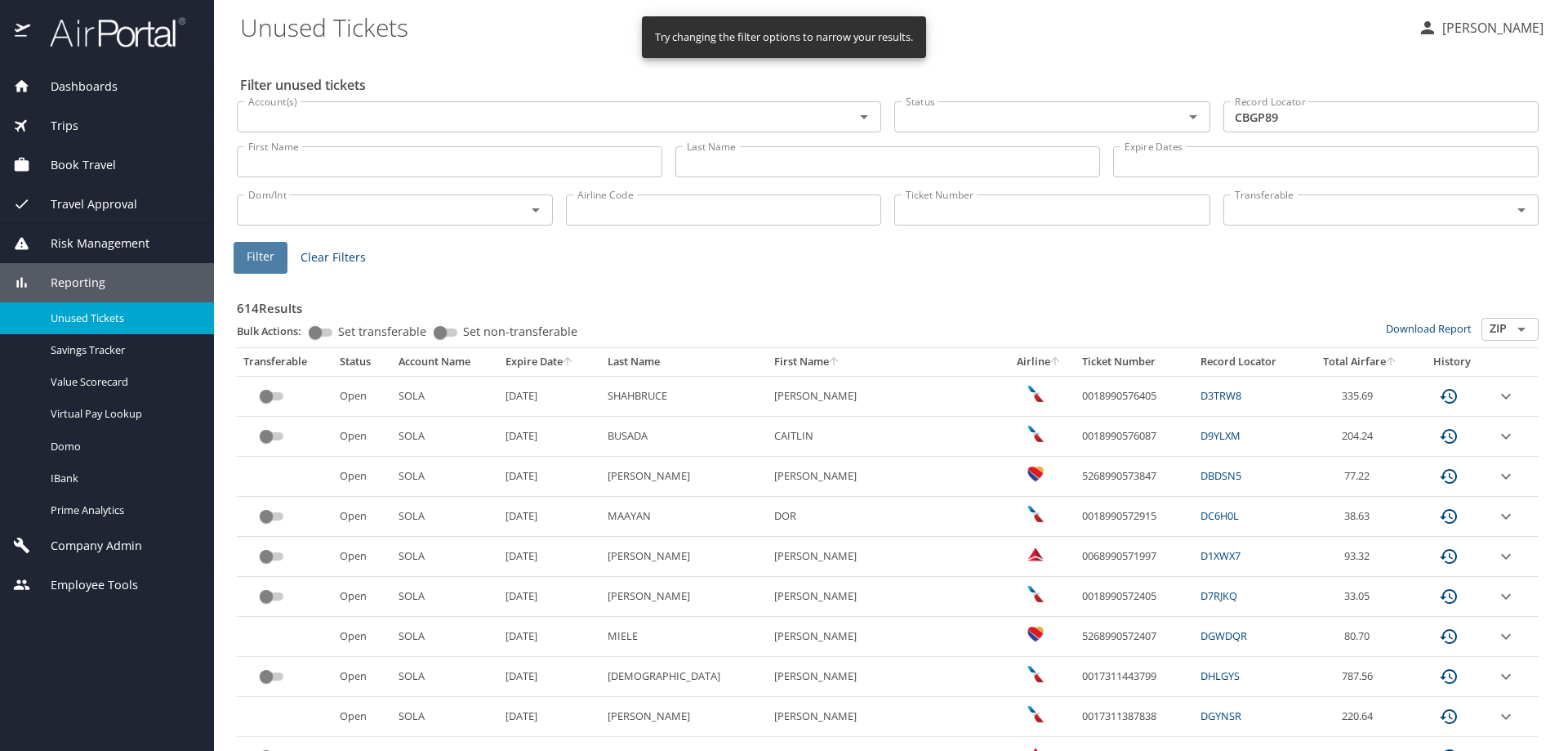
click at [273, 263] on span "Filter" at bounding box center [261, 257] width 28 height 20
